Goal: Information Seeking & Learning: Learn about a topic

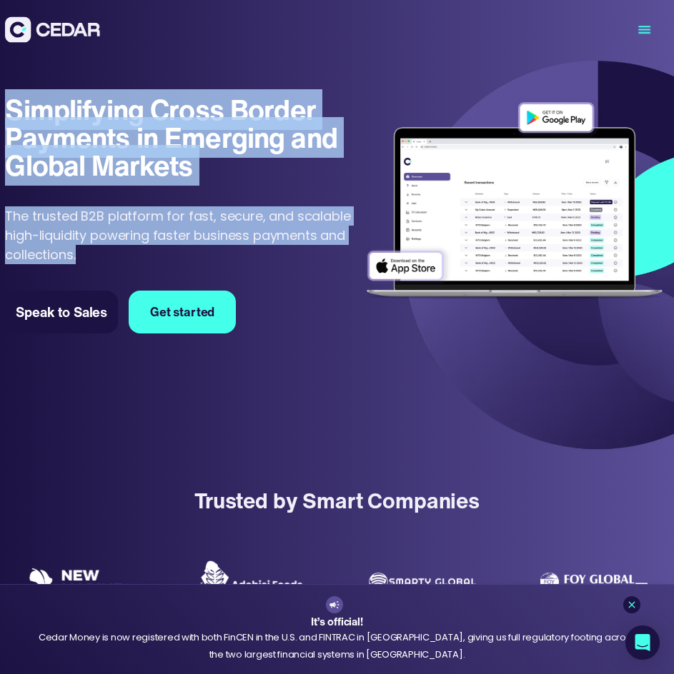
drag, startPoint x: 99, startPoint y: 262, endPoint x: 11, endPoint y: 111, distance: 174.1
click at [11, 111] on div "Simplifying Cross Border Payments in Emerging and Global Markets Simplifying Cr…" at bounding box center [182, 180] width 354 height 168
copy div "Simplifying Cross Border Payments in Emerging and Global Markets Simplifying Cr…"
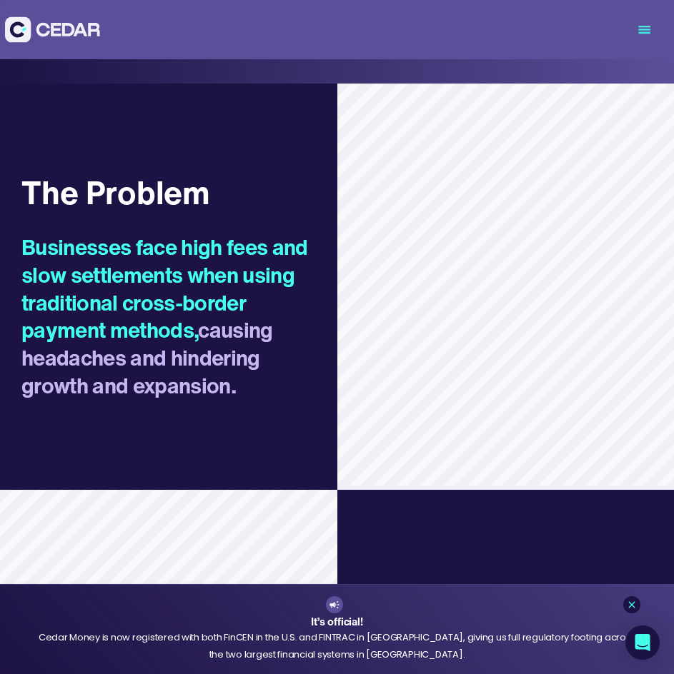
scroll to position [1143, 0]
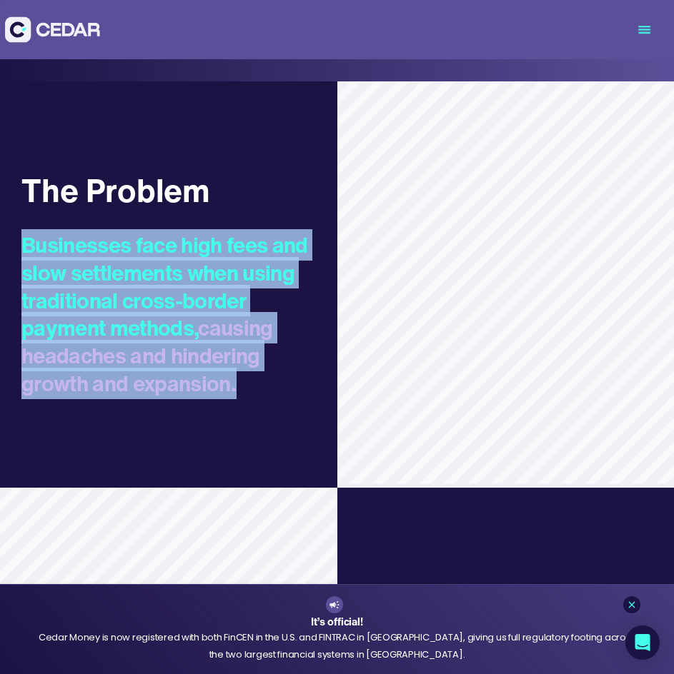
drag, startPoint x: 263, startPoint y: 393, endPoint x: 19, endPoint y: 244, distance: 285.7
click at [19, 244] on div "The Problem Businesses face high fees and slow settlements when using tradition…" at bounding box center [168, 284] width 337 height 406
copy h2 "Businesses face high fees and slow settlements when using traditional cross-bor…"
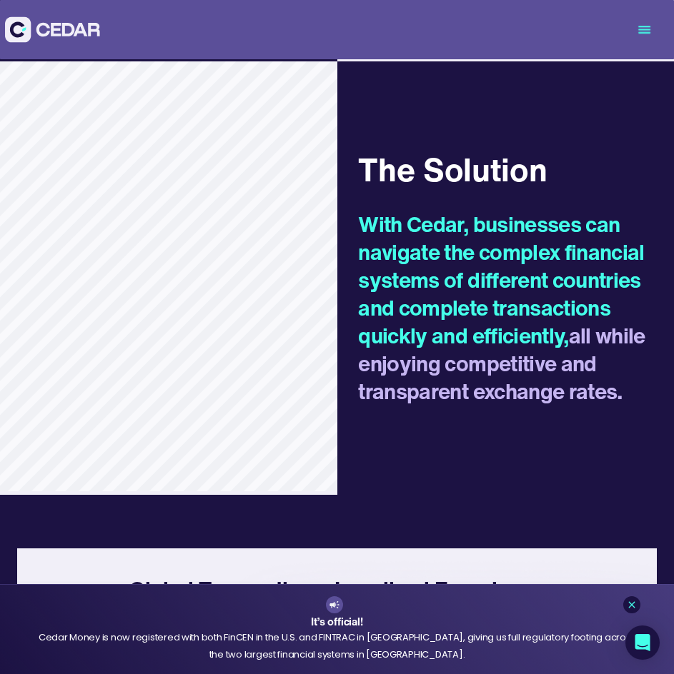
scroll to position [1572, 0]
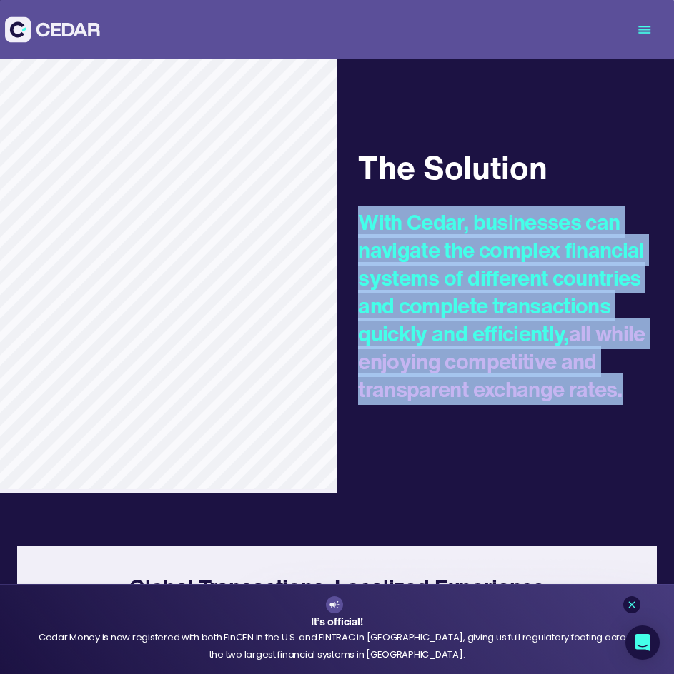
drag, startPoint x: 644, startPoint y: 391, endPoint x: 358, endPoint y: 202, distance: 342.4
click at [358, 209] on h2 "With Cedar, businesses can navigate the complex financial systems of different …" at bounding box center [505, 306] width 294 height 194
copy h2 "With Cedar, businesses can navigate the complex financial systems of different …"
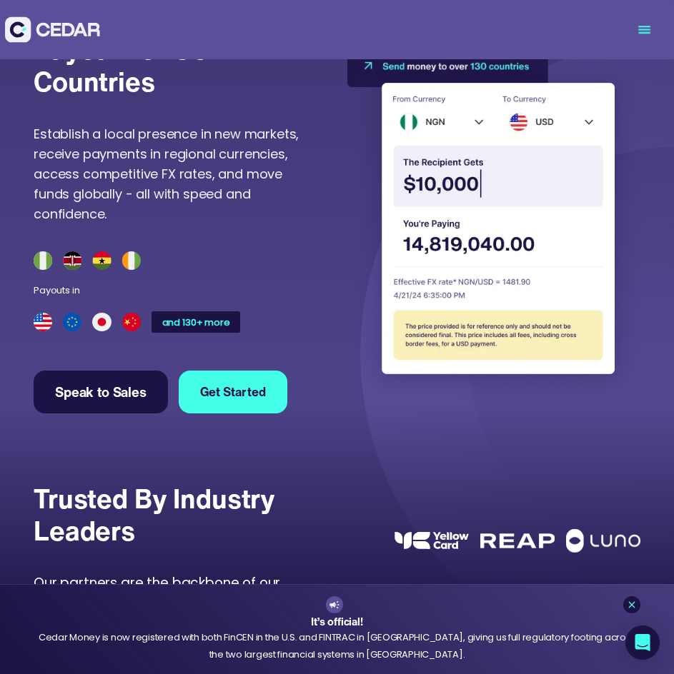
scroll to position [3929, 0]
